Goal: Find specific page/section

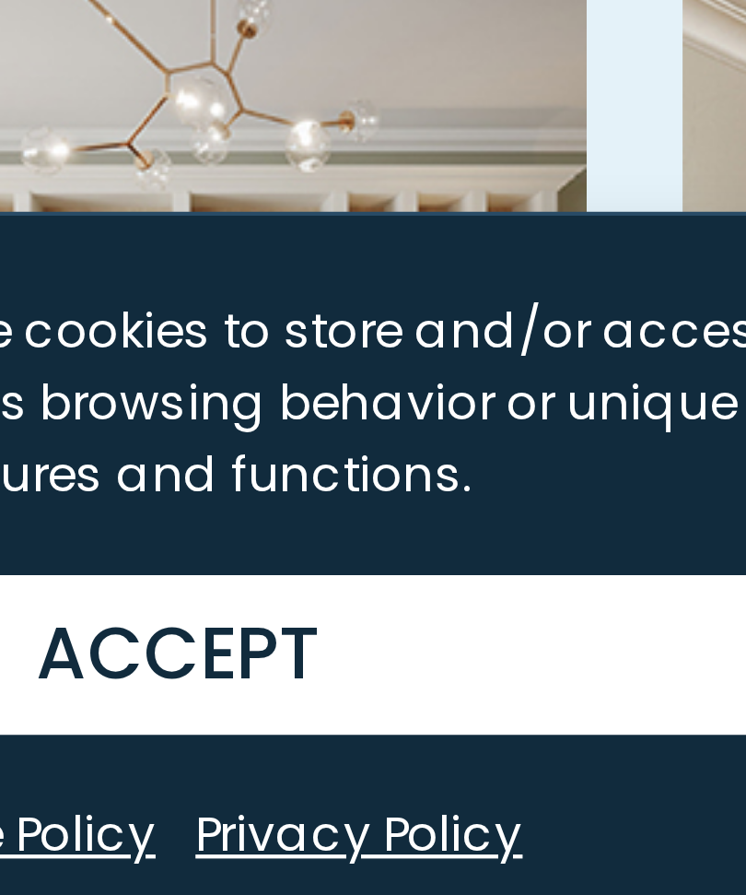
scroll to position [1401, 0]
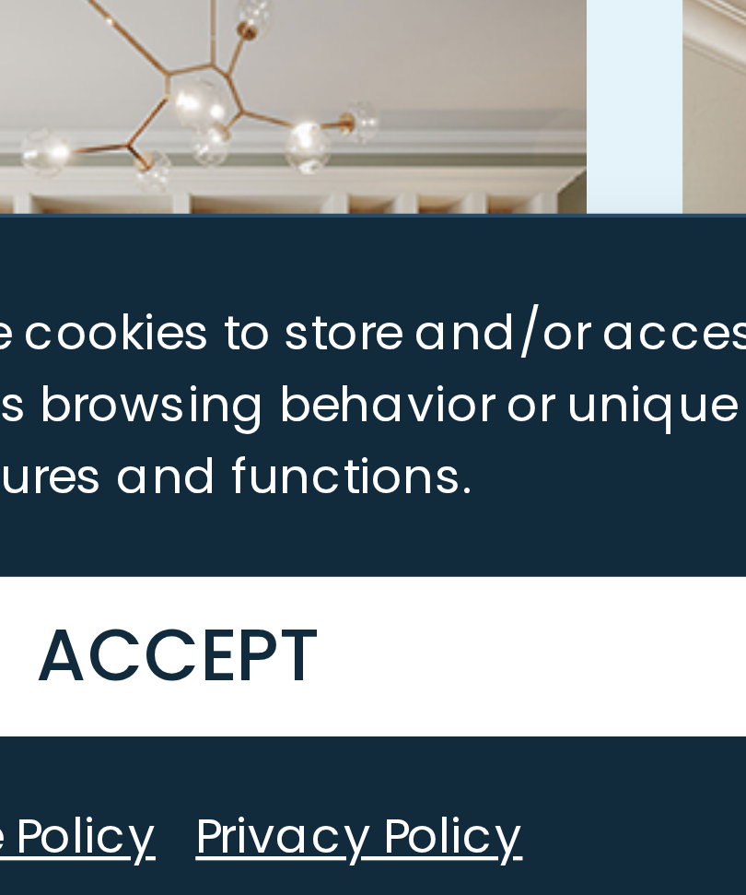
click at [29, 807] on button "ACCEPT" at bounding box center [373, 825] width 708 height 37
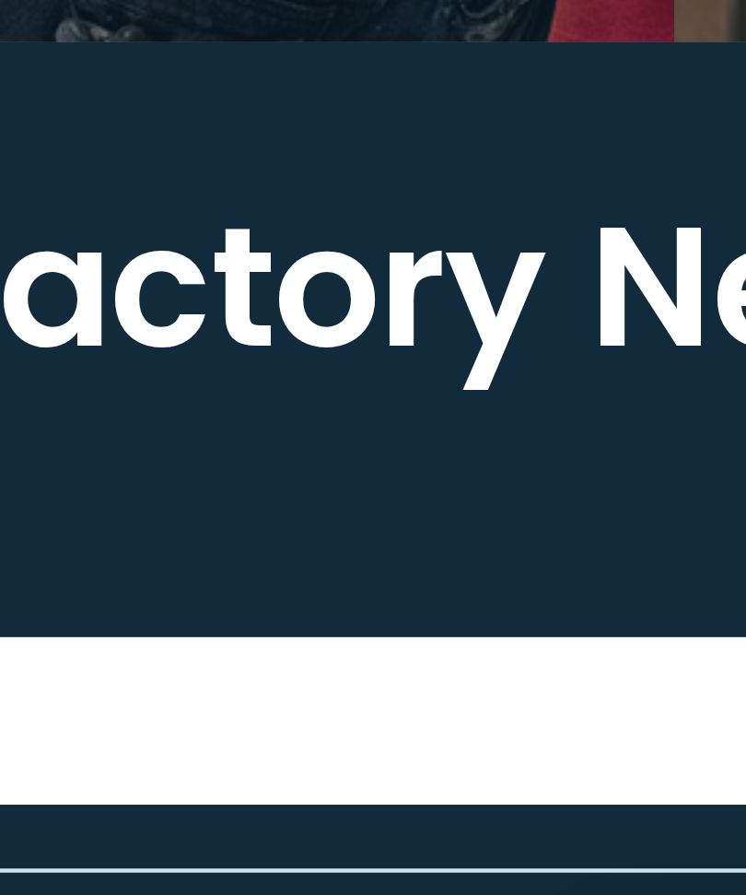
scroll to position [2726, 0]
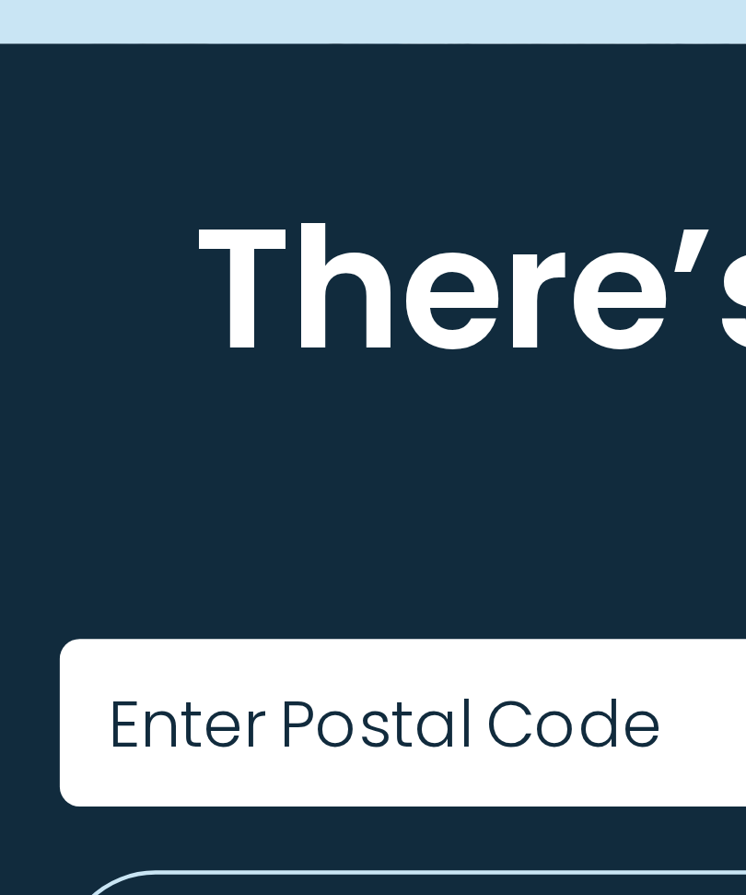
click at [69, 834] on label "Enter Postal Code" at bounding box center [133, 841] width 128 height 15
click at [58, 821] on input "Enter Postal Code" at bounding box center [373, 840] width 630 height 39
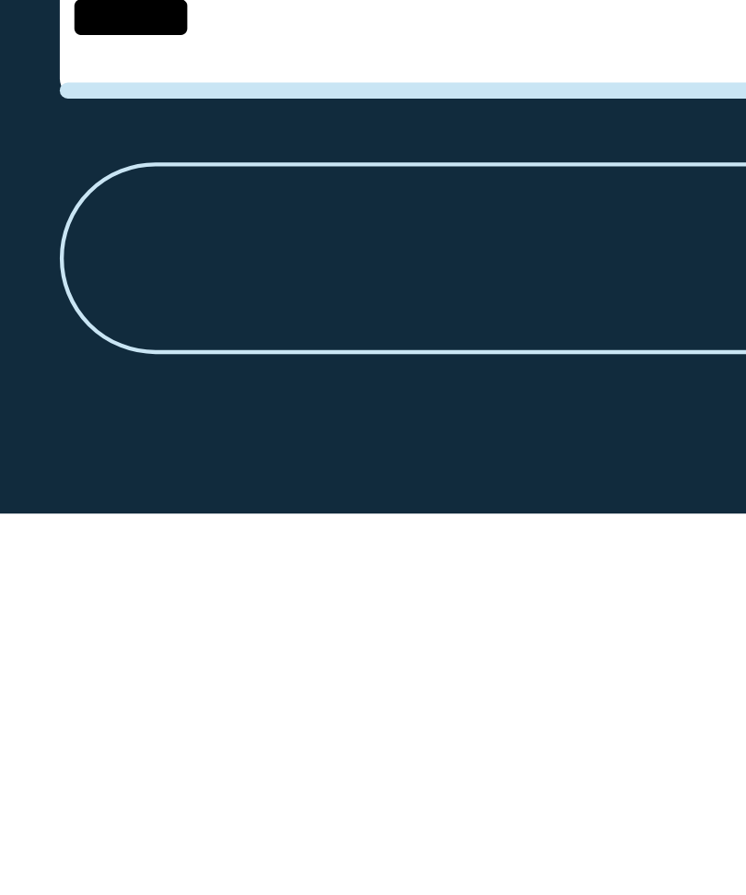
scroll to position [2844, 0]
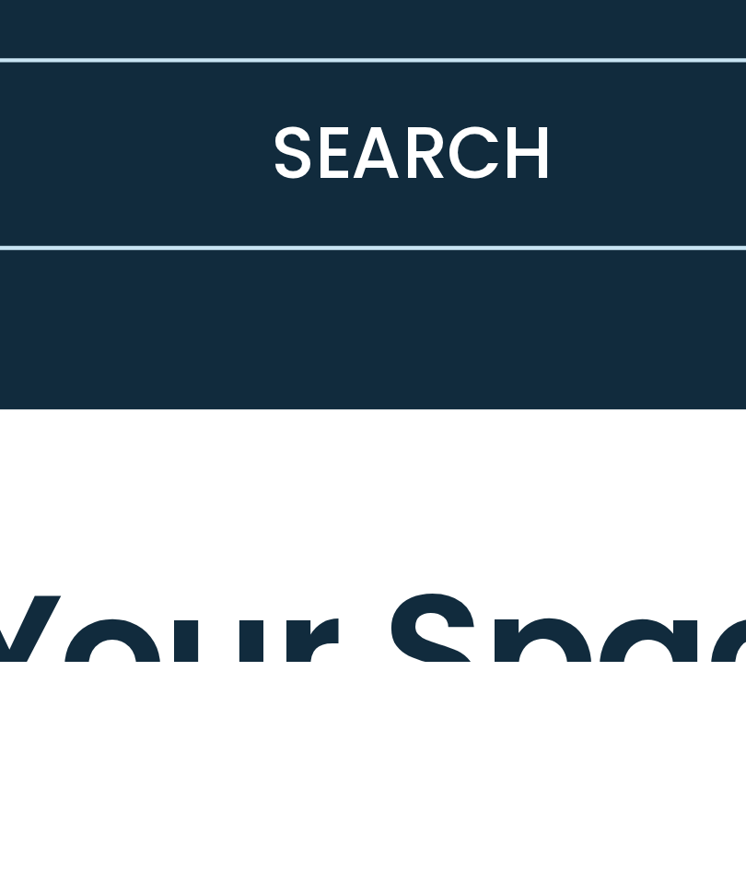
type input "*****"
click at [78, 756] on button "SEARCH" at bounding box center [373, 778] width 630 height 44
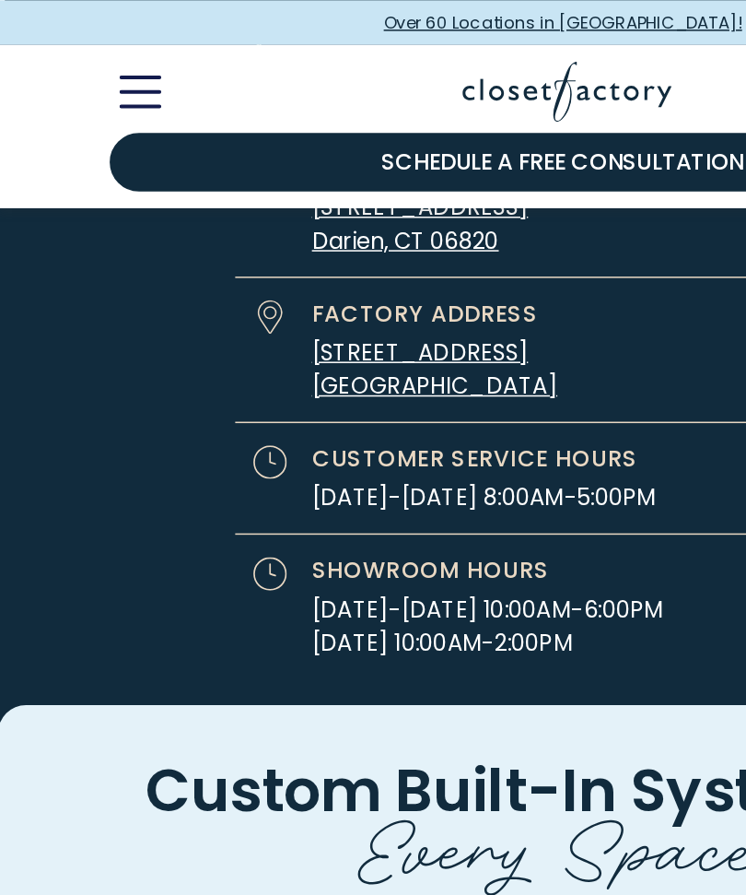
scroll to position [5702, 0]
